Goal: Transaction & Acquisition: Purchase product/service

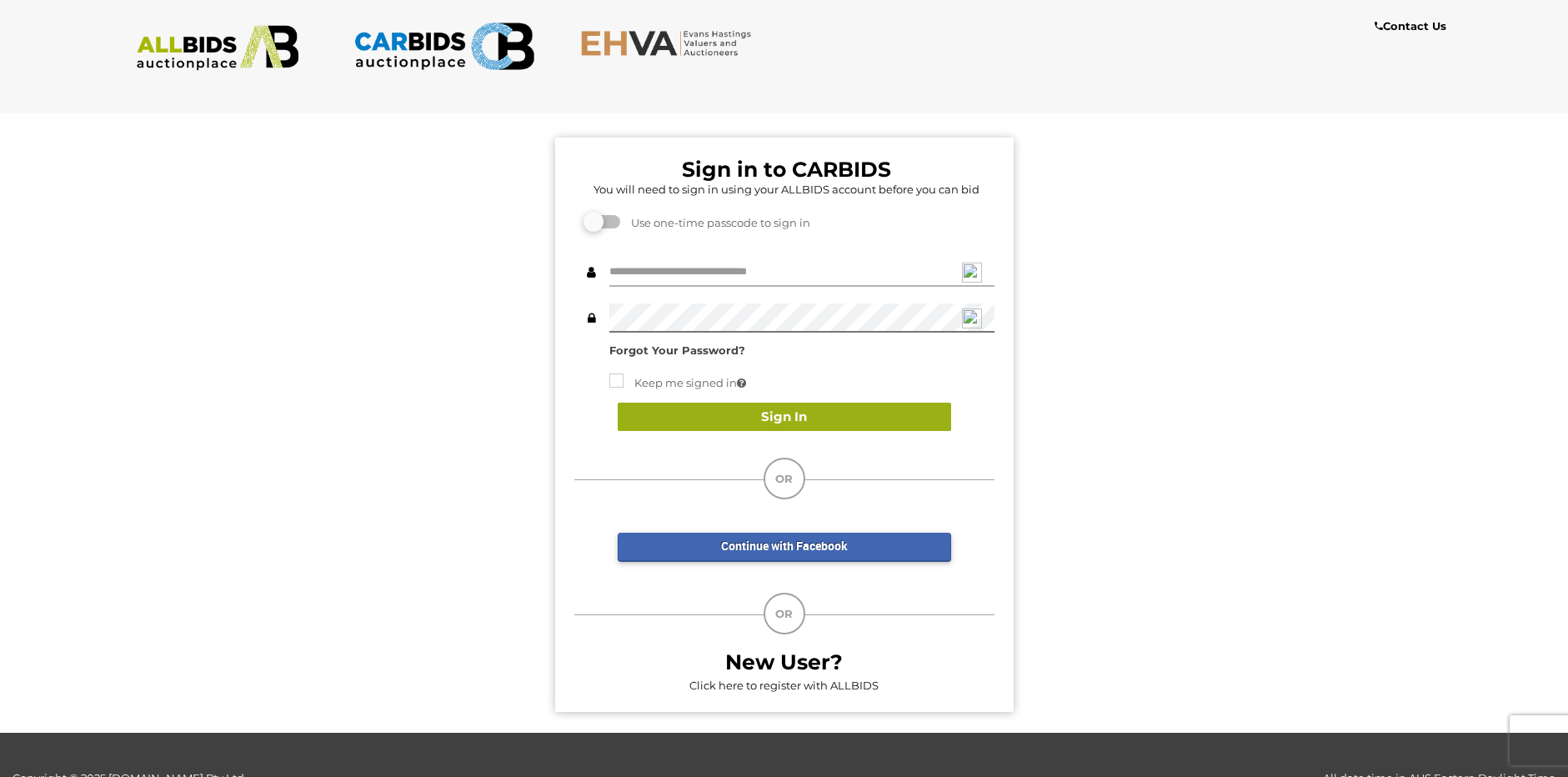
type input "*****"
click at [782, 414] on button "Sign In" at bounding box center [784, 416] width 333 height 29
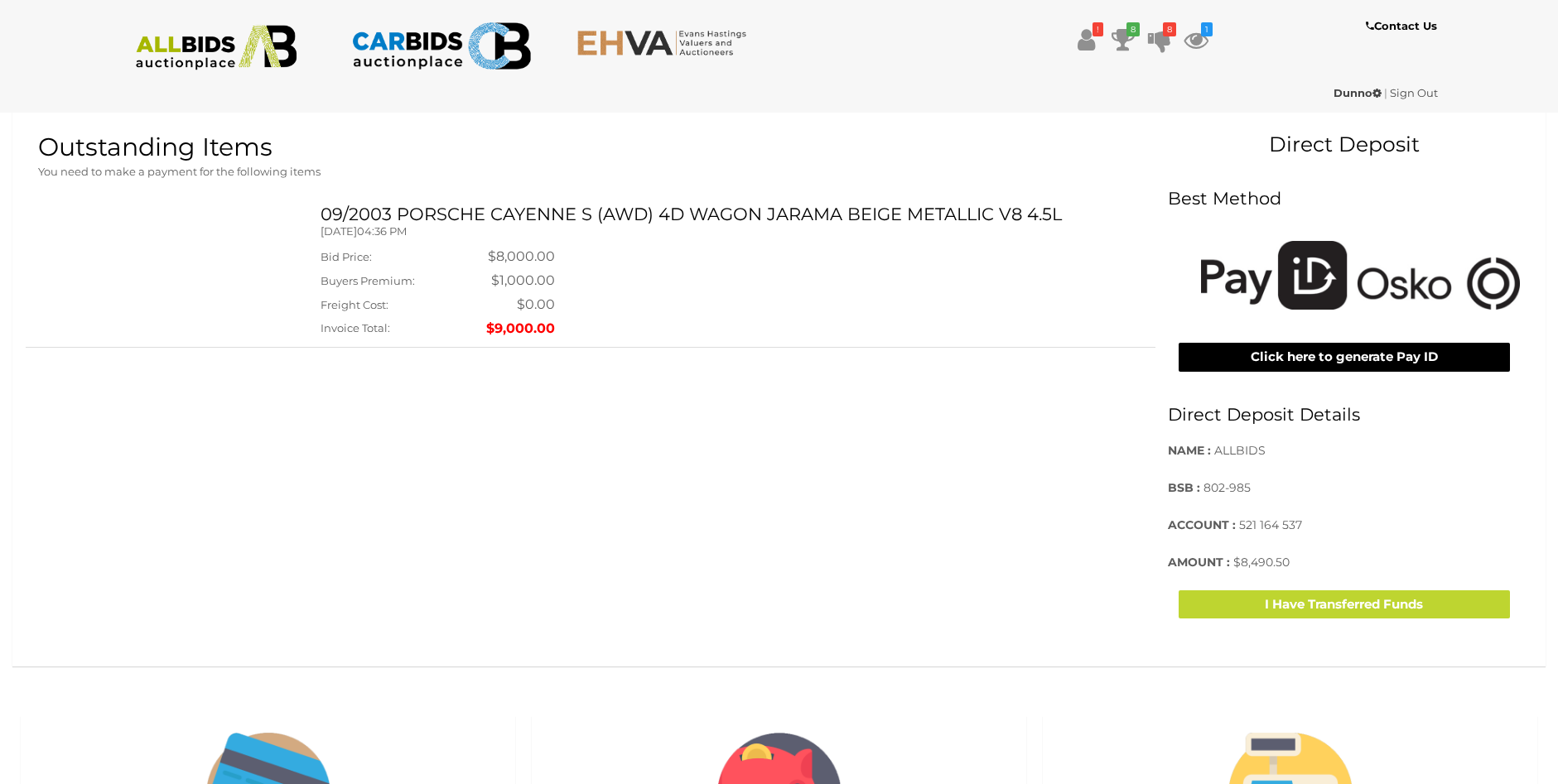
scroll to position [414, 0]
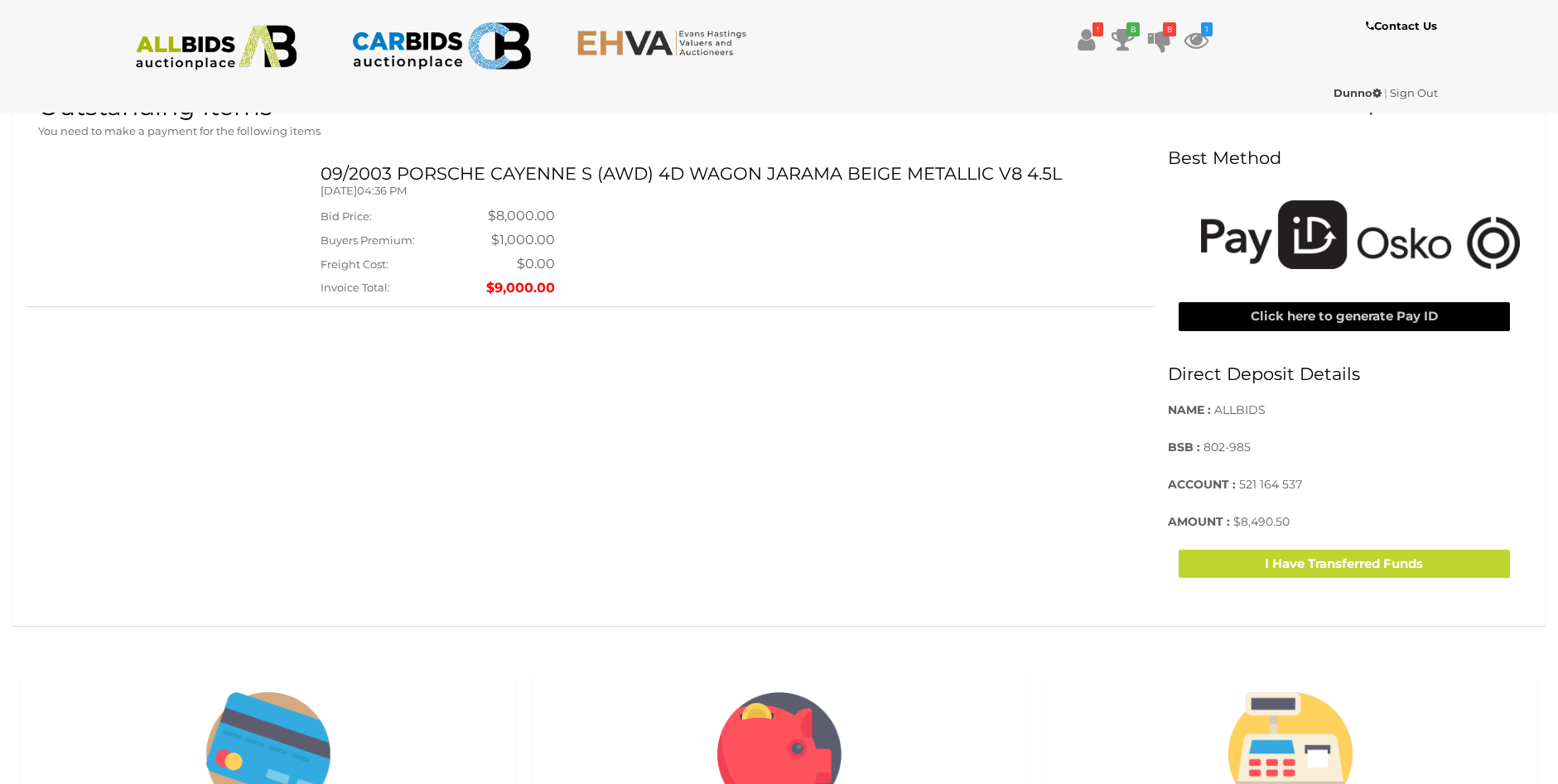
drag, startPoint x: 1365, startPoint y: 309, endPoint x: 1353, endPoint y: 311, distance: 12.2
click at [1361, 309] on button "Click here to generate Pay ID" at bounding box center [1344, 316] width 331 height 29
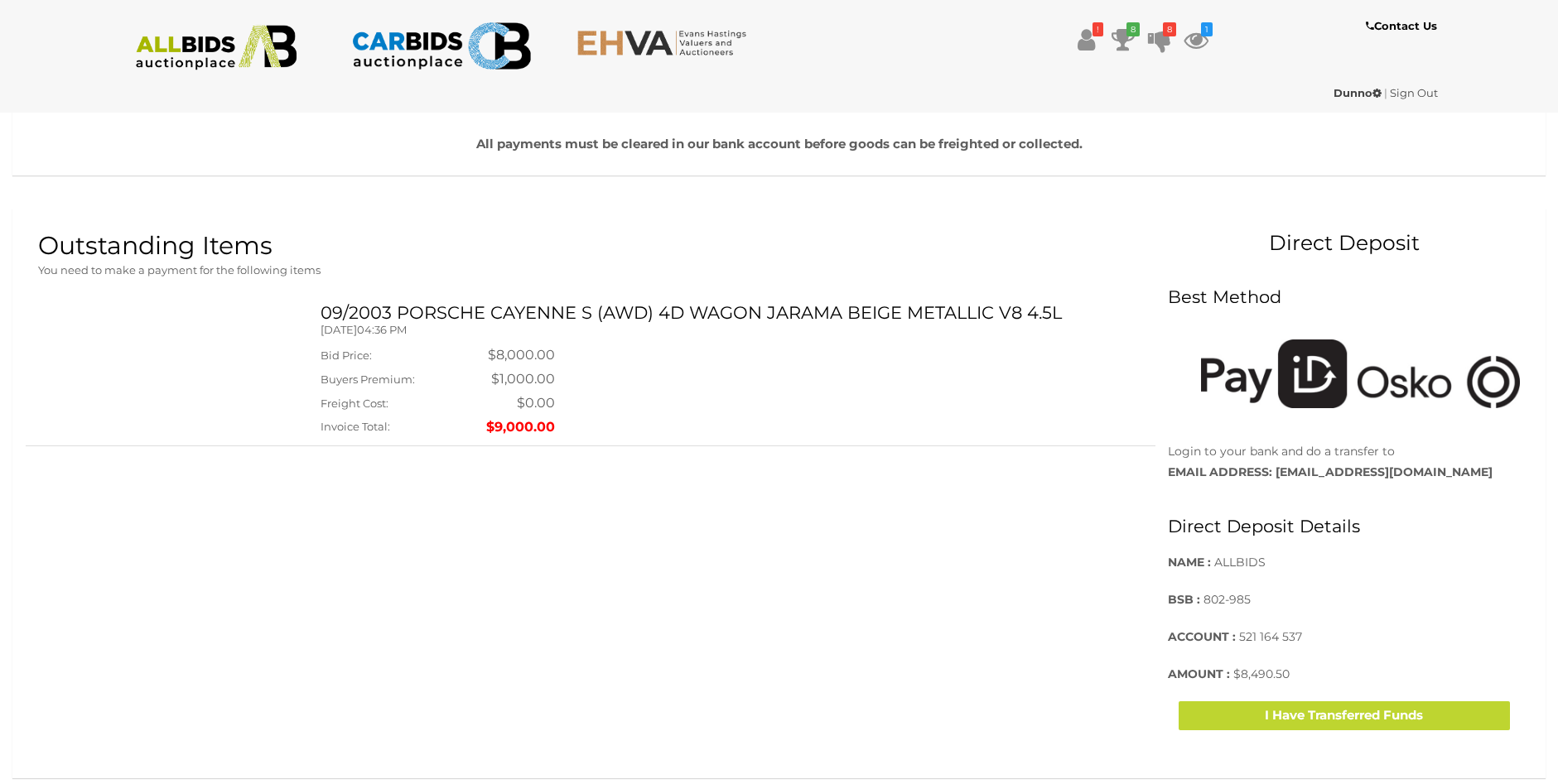
scroll to position [248, 0]
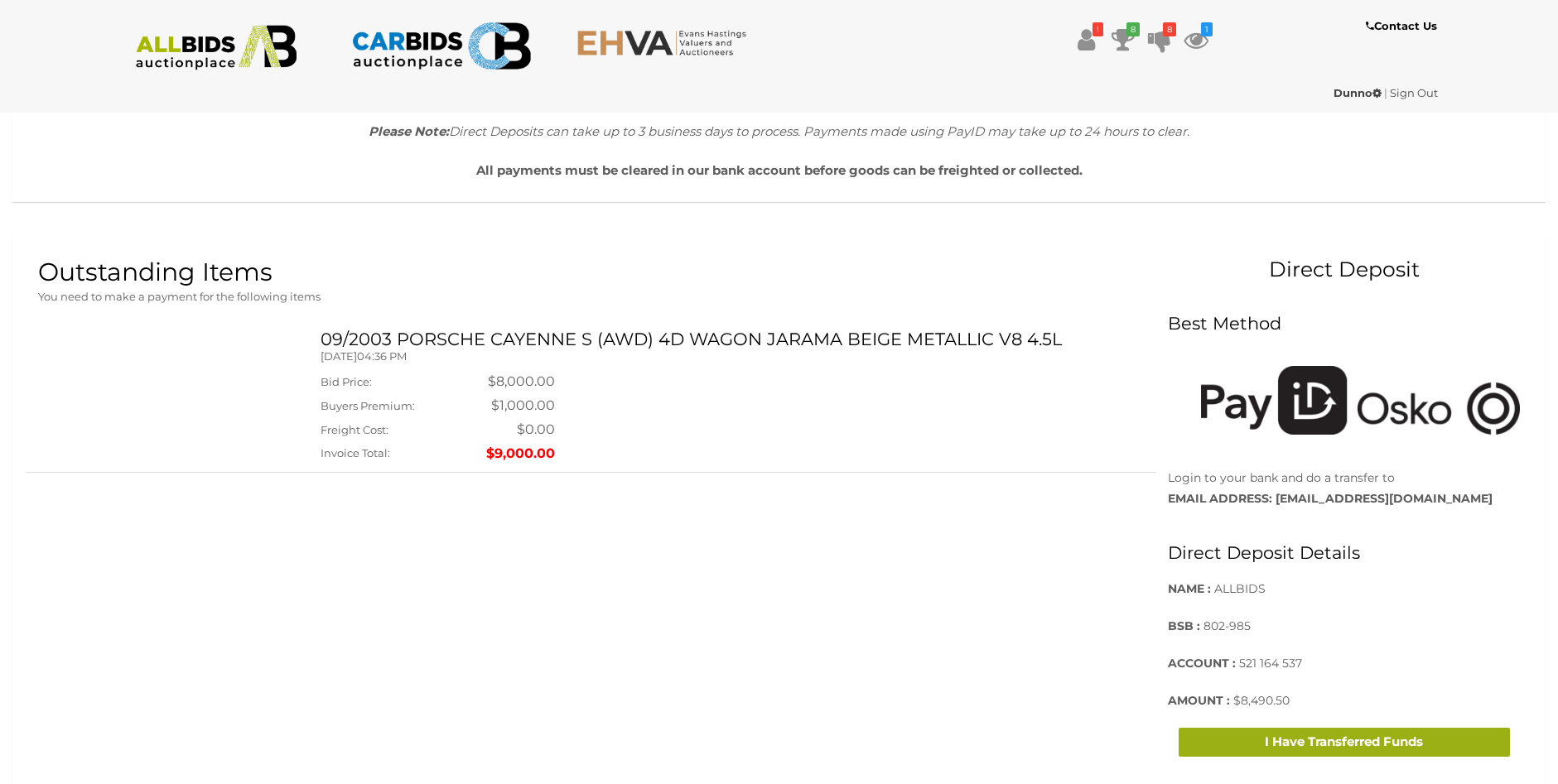
click at [1356, 734] on button "I Have Transferred Funds" at bounding box center [1344, 742] width 331 height 29
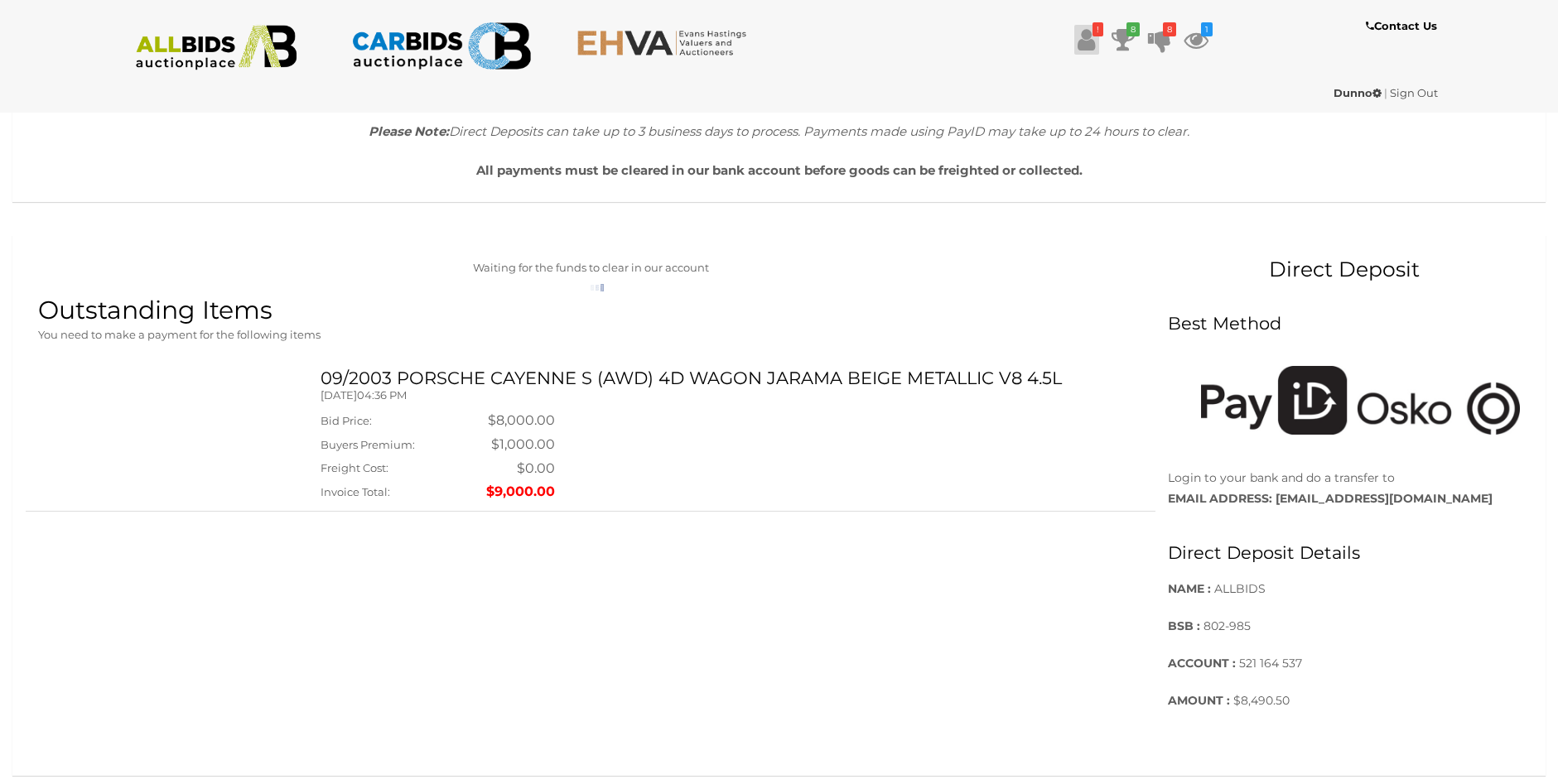
click at [1087, 36] on icon at bounding box center [1086, 40] width 18 height 30
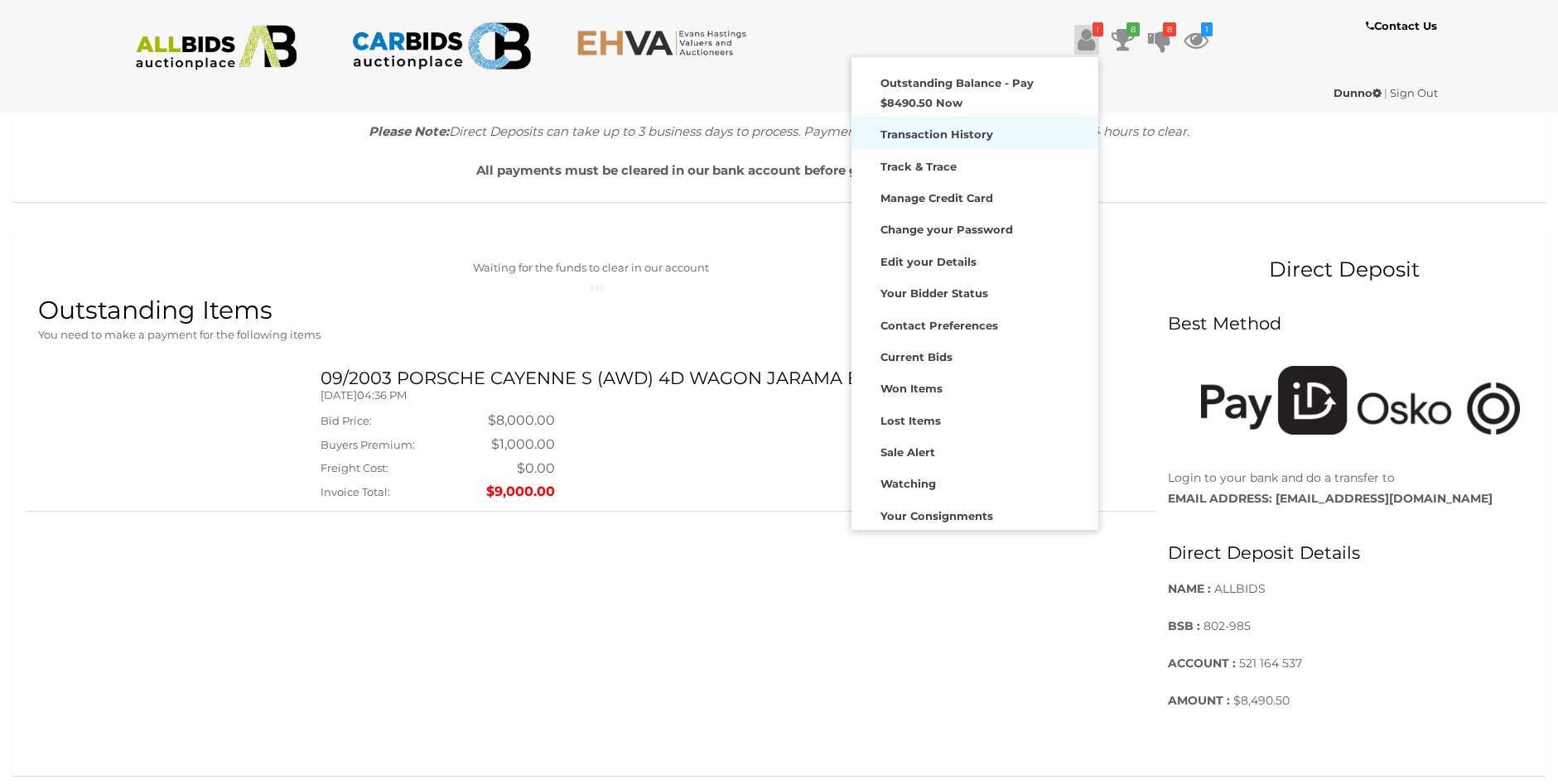
click at [944, 132] on strong "Transaction History" at bounding box center [936, 133] width 112 height 13
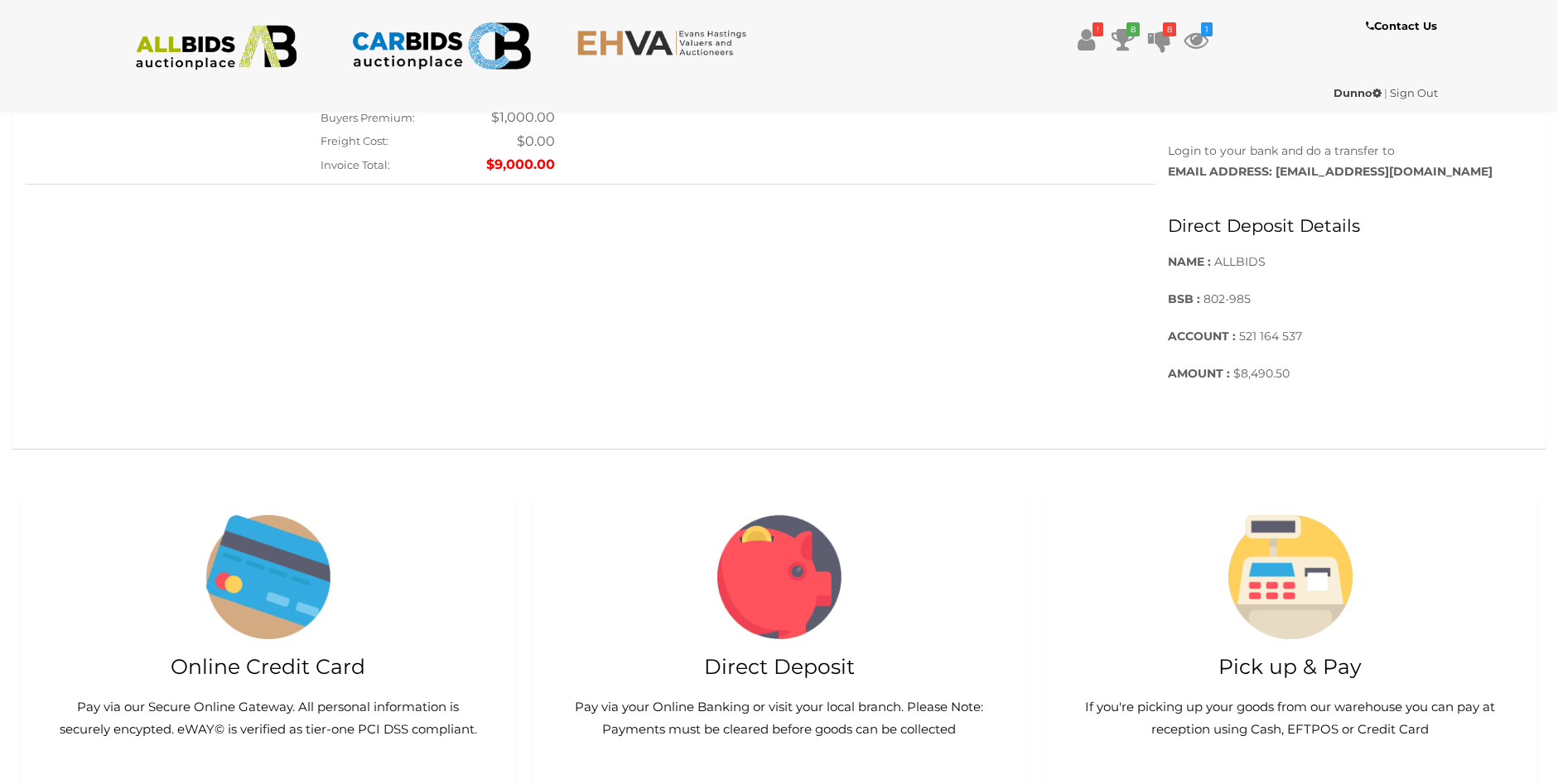
scroll to position [248, 0]
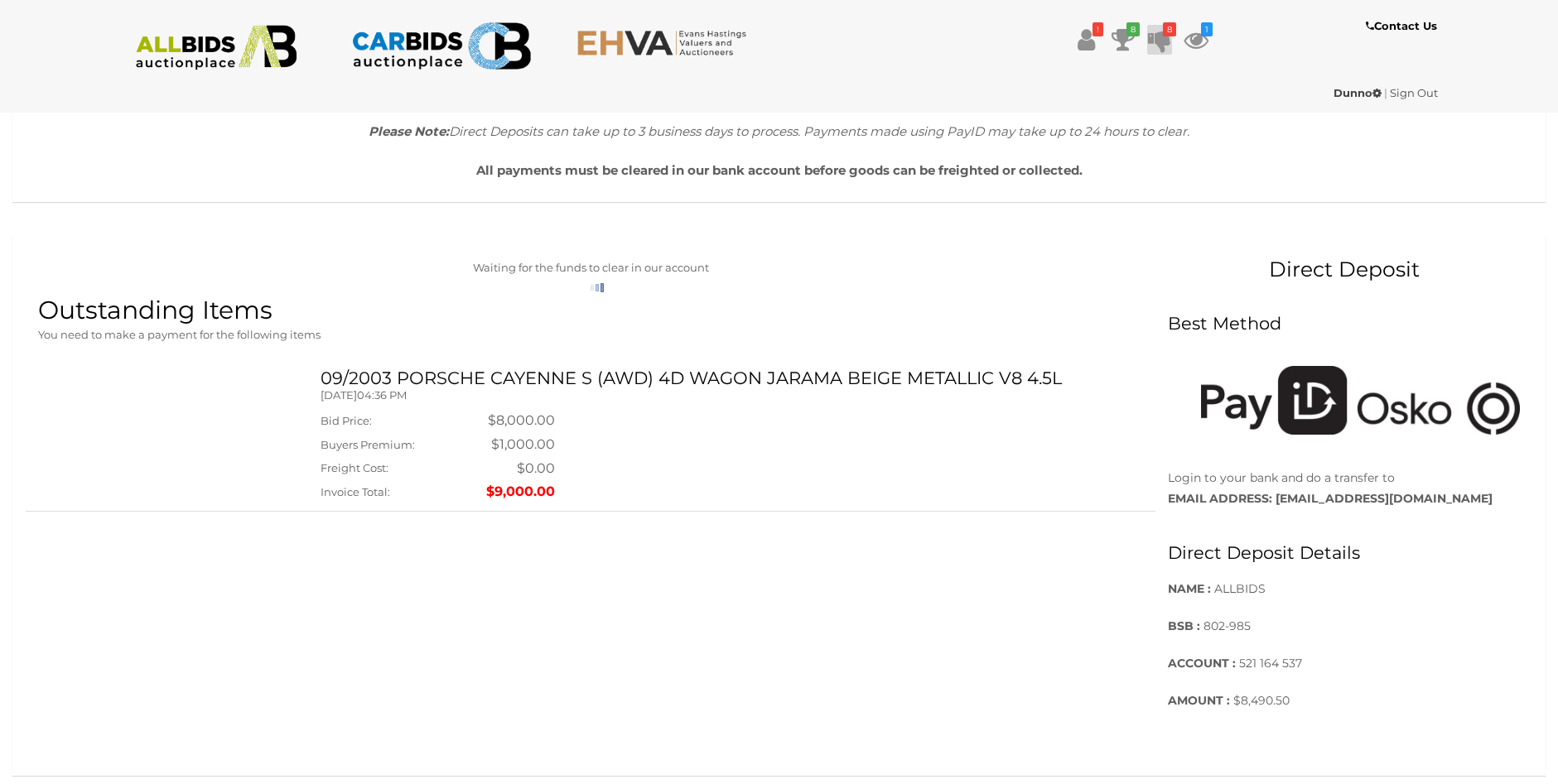
click at [1165, 32] on icon "8" at bounding box center [1169, 29] width 13 height 14
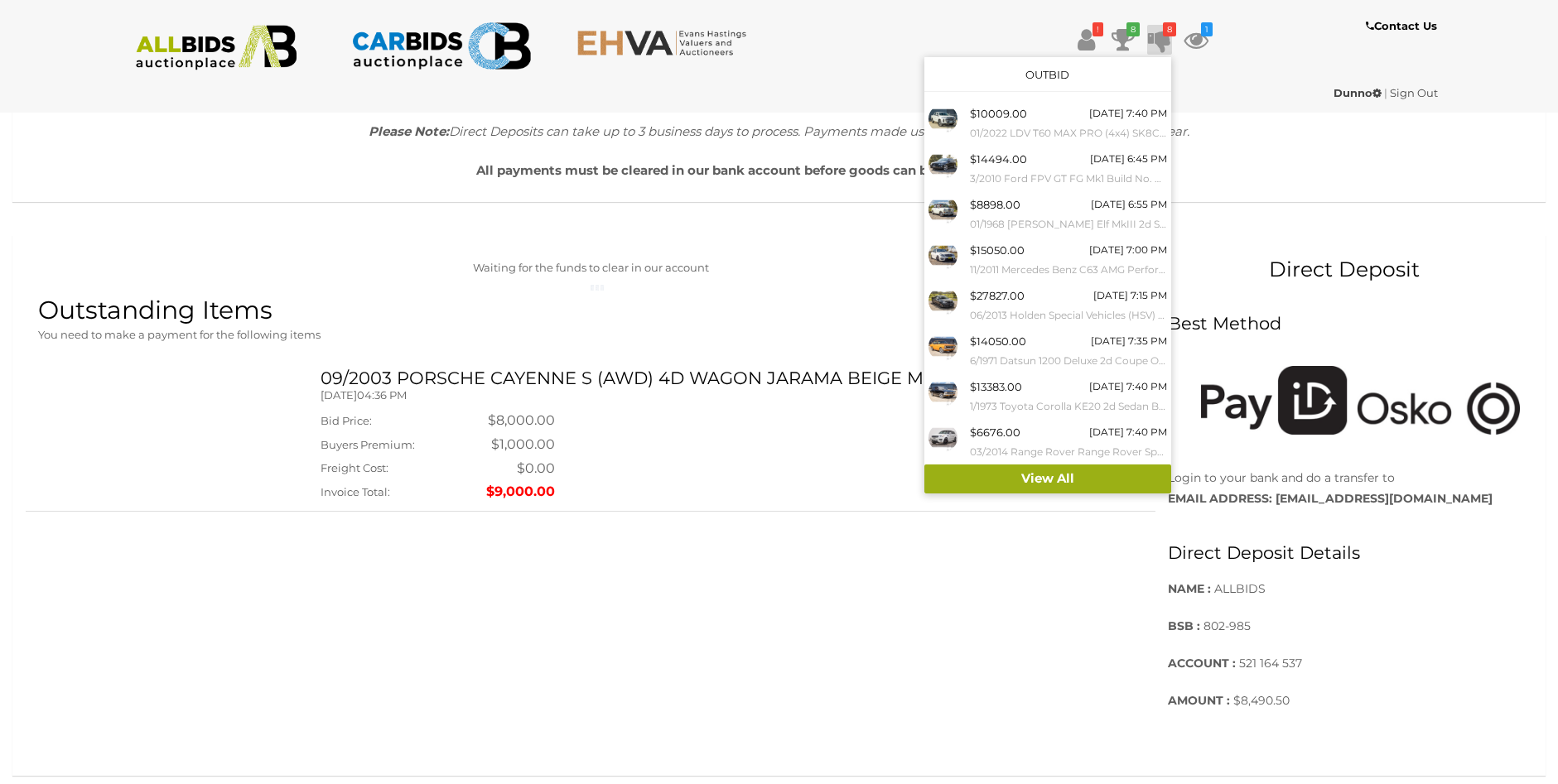
click at [1040, 478] on link "View All" at bounding box center [1047, 478] width 247 height 29
